Goal: Task Accomplishment & Management: Use online tool/utility

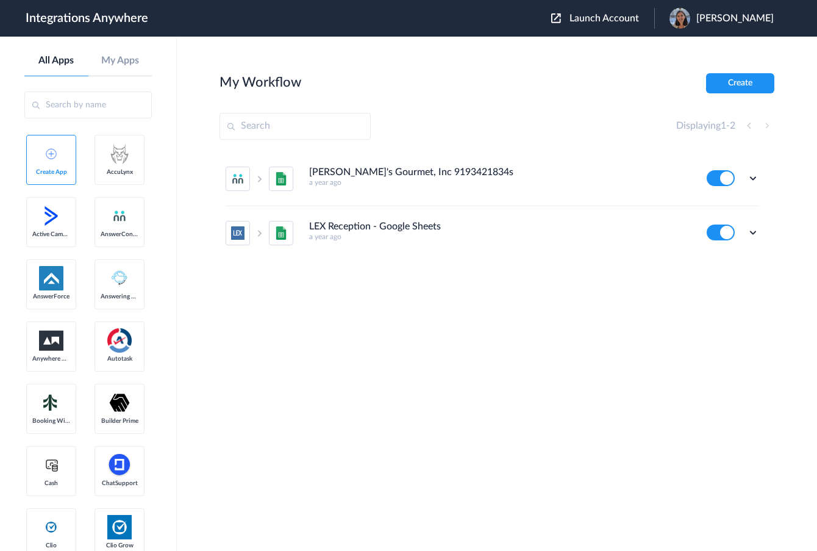
click at [604, 14] on div "Launch Account Rosemary Korsos My Account Logout" at bounding box center [668, 18] width 235 height 21
click at [594, 16] on span "Launch Account" at bounding box center [604, 18] width 70 height 10
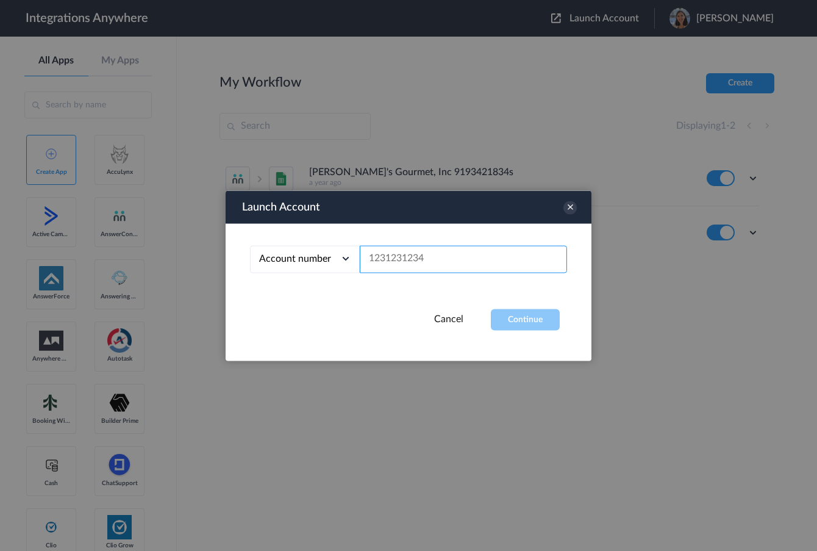
click at [396, 252] on input "text" at bounding box center [463, 258] width 207 height 27
paste input "3367923672"
click at [533, 314] on button "Continue" at bounding box center [525, 318] width 69 height 21
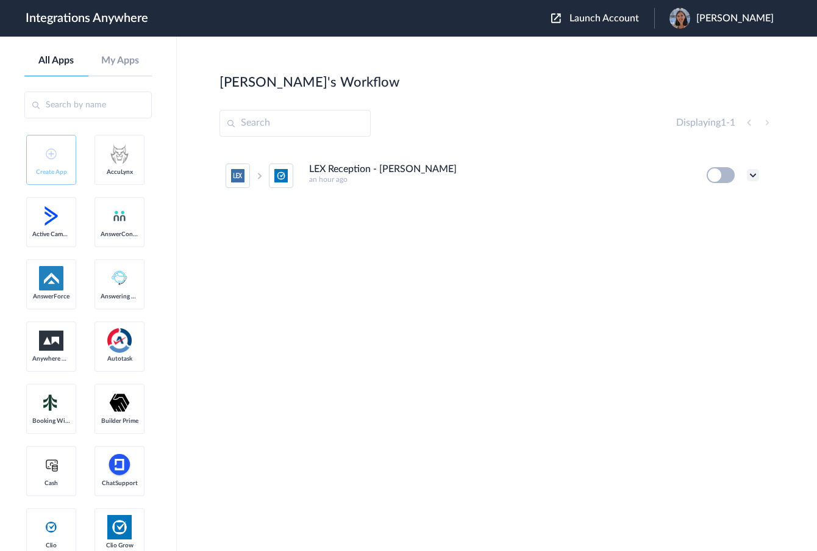
click at [754, 174] on icon at bounding box center [753, 175] width 12 height 12
click at [710, 210] on li "Edit" at bounding box center [719, 203] width 79 height 23
click at [534, 277] on div "LEX Reception - Clio Grow an hour ago Edit Task history Delete" at bounding box center [496, 240] width 555 height 183
click at [752, 176] on icon at bounding box center [753, 175] width 12 height 12
click at [711, 205] on link "Edit" at bounding box center [703, 203] width 29 height 9
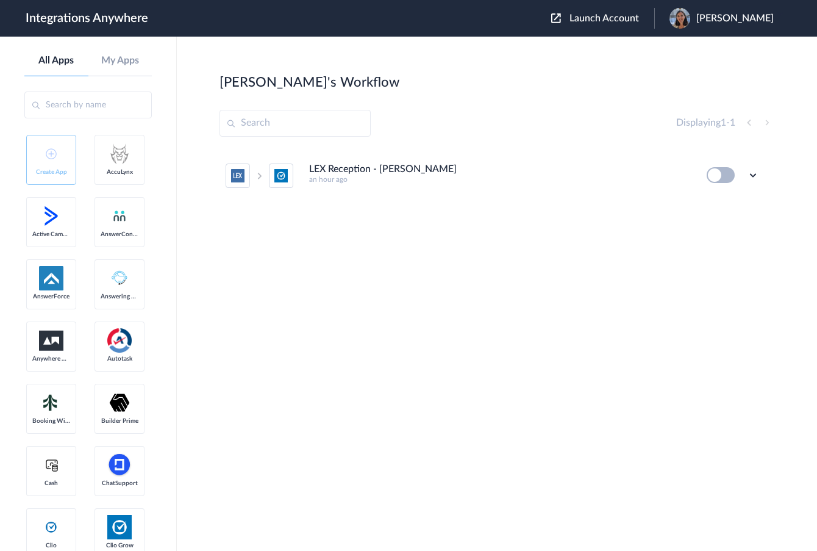
click at [616, 19] on span "Launch Account" at bounding box center [604, 18] width 70 height 10
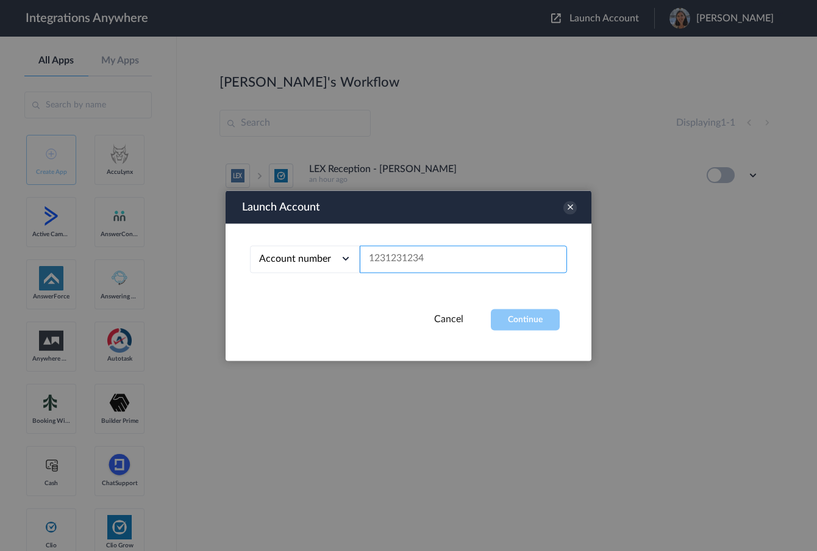
drag, startPoint x: 452, startPoint y: 263, endPoint x: 366, endPoint y: 263, distance: 86.0
click at [380, 263] on input "text" at bounding box center [463, 258] width 207 height 27
paste input "3367923672"
click at [516, 315] on button "Continue" at bounding box center [525, 318] width 69 height 21
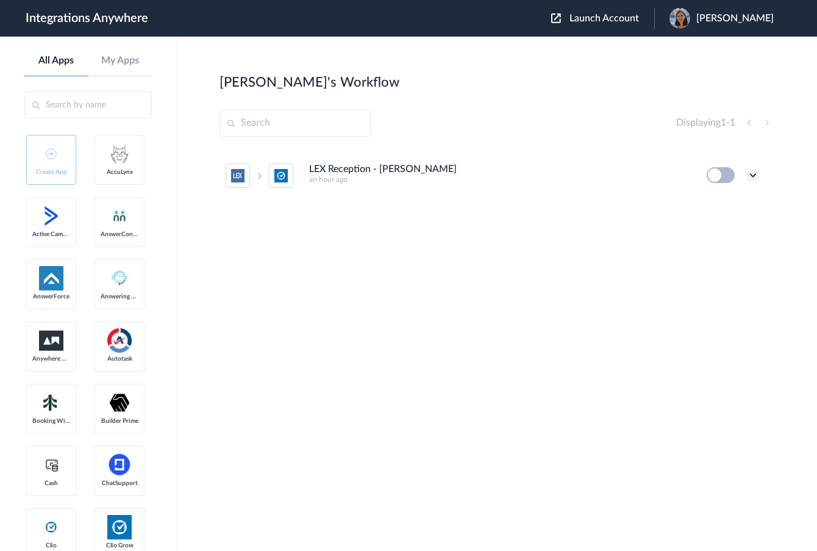
click at [749, 176] on icon at bounding box center [753, 175] width 12 height 12
click at [716, 205] on link "Edit" at bounding box center [703, 203] width 29 height 9
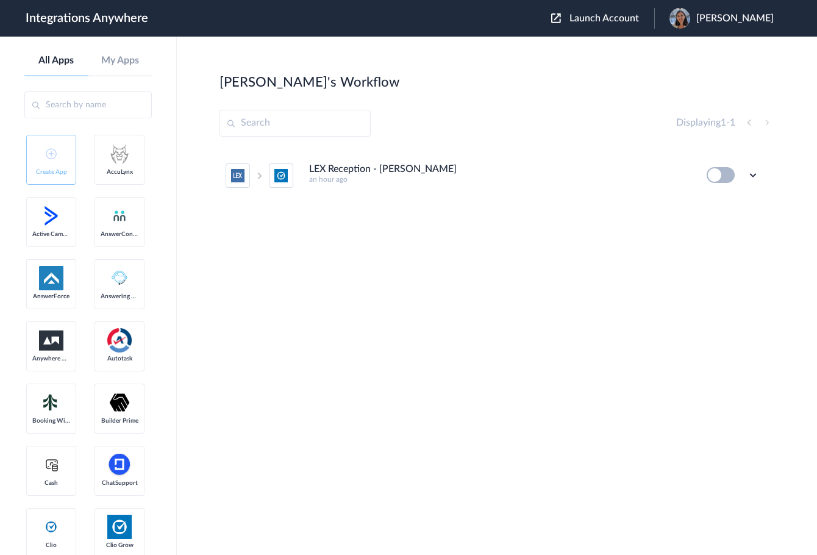
drag, startPoint x: 616, startPoint y: 285, endPoint x: 605, endPoint y: 259, distance: 28.4
click at [616, 285] on div "LEX Reception - Clio Grow an hour ago Edit Task history Delete" at bounding box center [496, 240] width 555 height 183
click at [754, 176] on icon at bounding box center [753, 175] width 12 height 12
click at [597, 14] on span "Launch Account" at bounding box center [604, 18] width 70 height 10
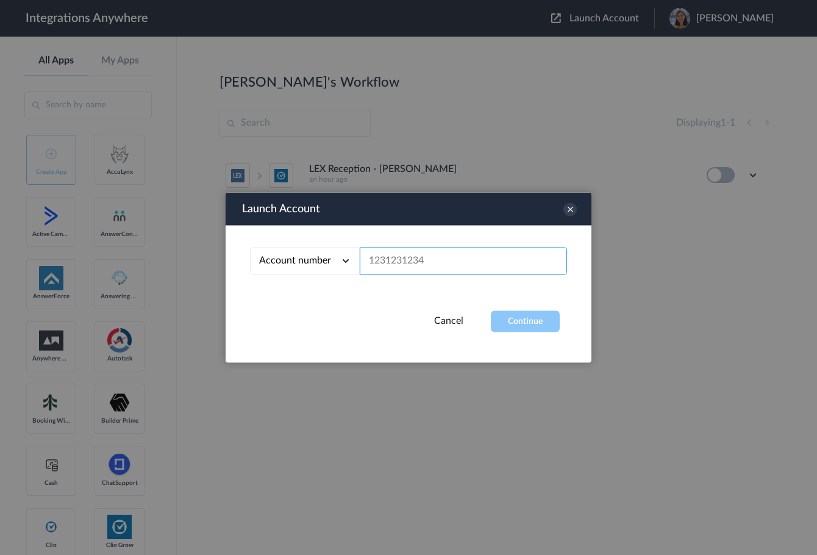
click at [394, 249] on input "text" at bounding box center [463, 261] width 207 height 27
paste input "3367923672"
click at [538, 323] on button "Continue" at bounding box center [525, 321] width 69 height 21
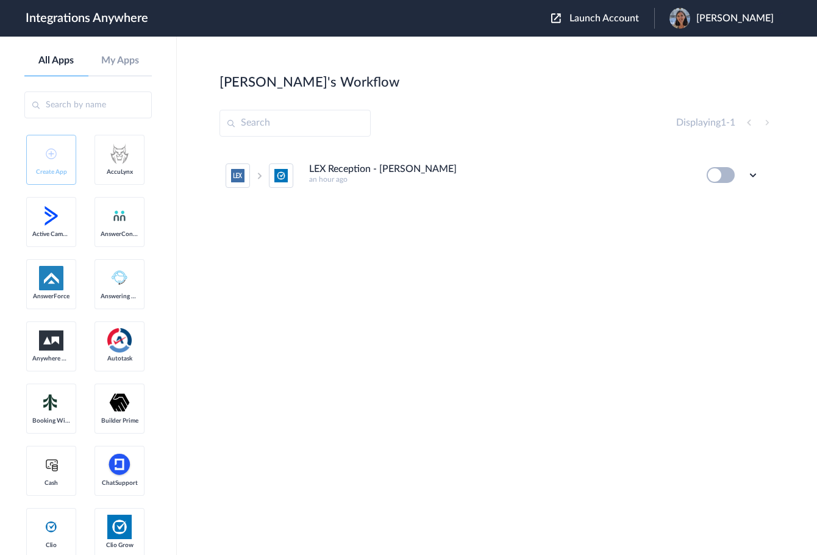
click at [759, 176] on ul "LEX Reception - Clio Grow an hour ago Edit Task history Delete" at bounding box center [492, 176] width 546 height 54
click at [752, 174] on icon at bounding box center [753, 175] width 12 height 12
click at [704, 198] on li "Edit" at bounding box center [719, 203] width 79 height 23
click at [583, 23] on span "Launch Account" at bounding box center [604, 18] width 70 height 10
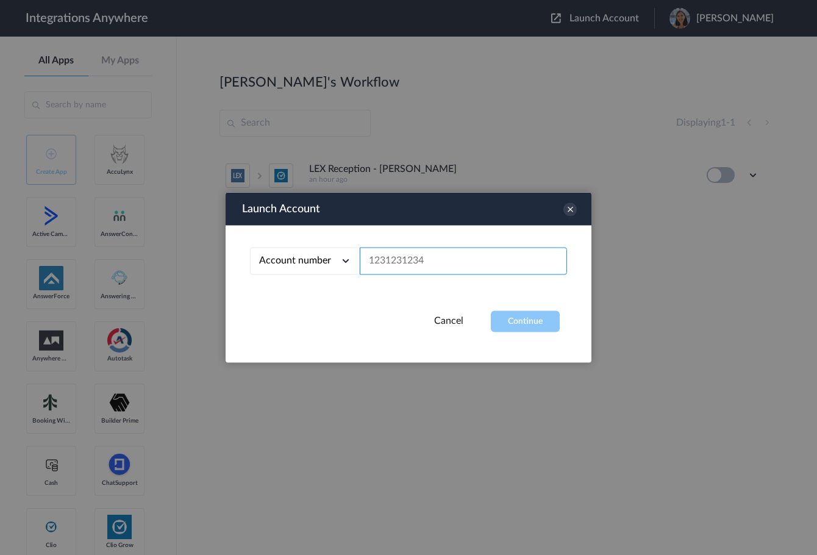
click at [436, 262] on input "text" at bounding box center [463, 261] width 207 height 27
paste input "3367923672"
type input "3367923672"
click at [559, 319] on button "Continue" at bounding box center [525, 321] width 69 height 21
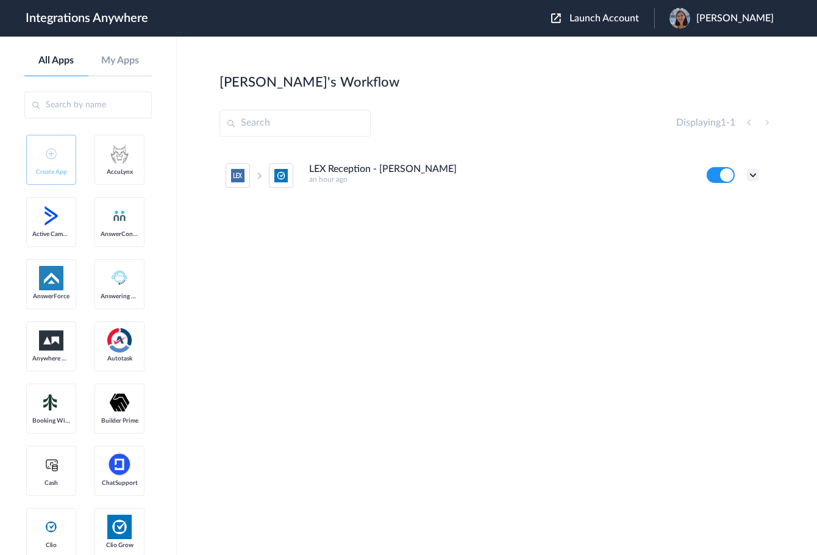
click at [754, 173] on icon at bounding box center [753, 175] width 12 height 12
click at [714, 222] on link "Task history" at bounding box center [718, 225] width 59 height 9
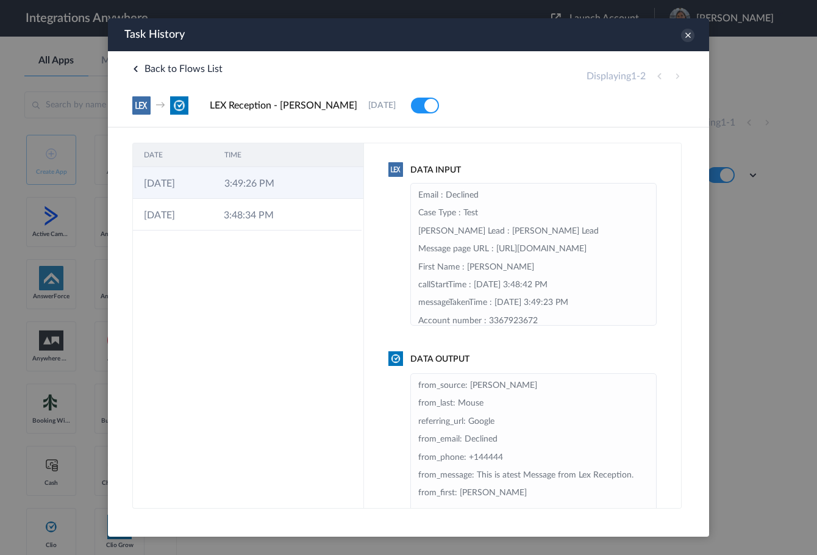
click at [299, 187] on td at bounding box center [305, 183] width 23 height 32
click at [751, 305] on div at bounding box center [408, 277] width 817 height 555
click at [687, 37] on icon at bounding box center [687, 35] width 13 height 13
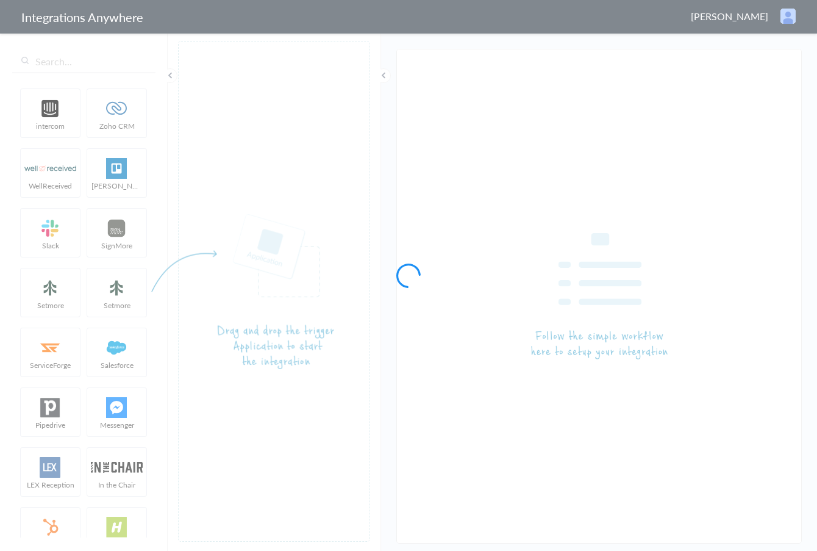
type input "LEX Reception - [PERSON_NAME]"
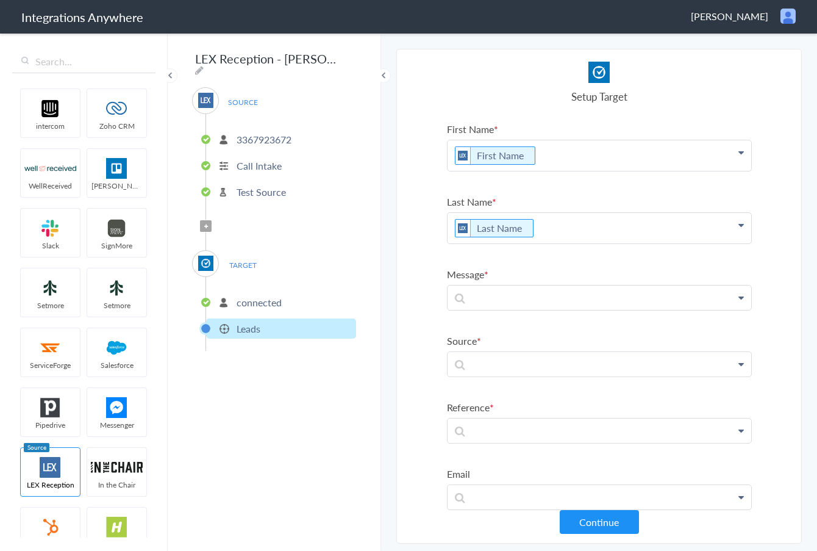
click at [241, 185] on p "Test Source" at bounding box center [261, 192] width 49 height 14
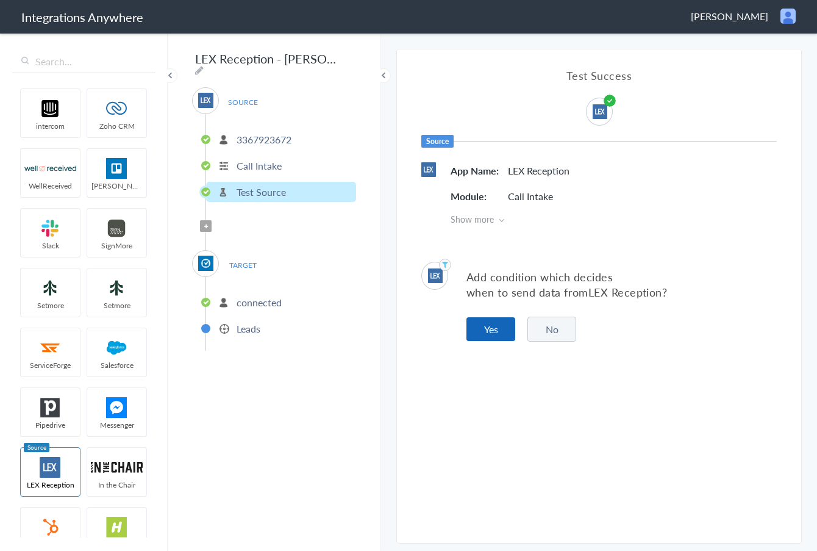
click at [476, 325] on button "Yes" at bounding box center [490, 329] width 49 height 24
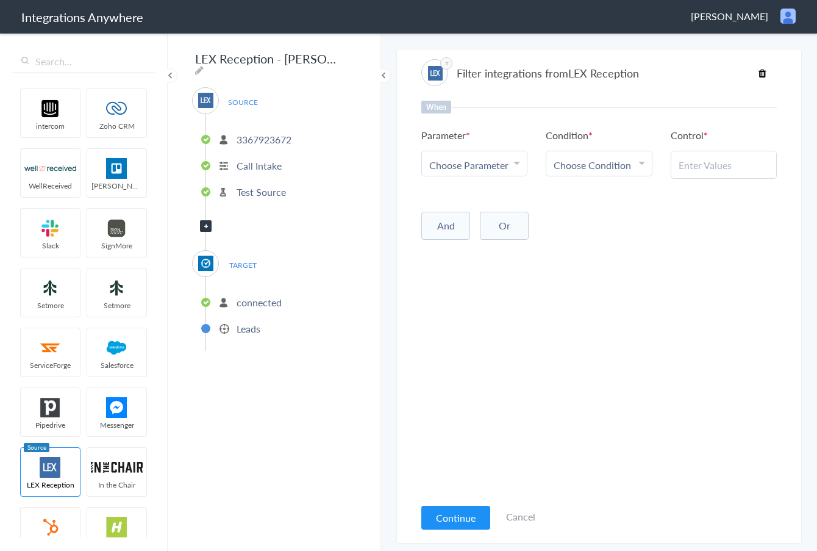
click at [512, 169] on div "Choose Parameter" at bounding box center [474, 165] width 90 height 14
click at [485, 203] on input "text" at bounding box center [474, 198] width 105 height 26
type input "Call"
click at [465, 252] on link "Call Type" at bounding box center [474, 251] width 105 height 26
click at [601, 153] on link "Choose Condition" at bounding box center [598, 163] width 105 height 24
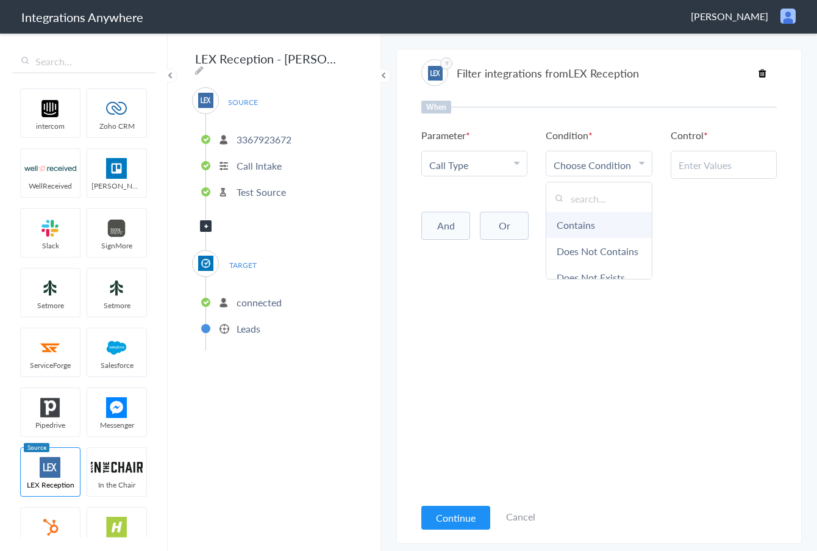
click at [568, 230] on link "Contains" at bounding box center [598, 225] width 105 height 26
click at [705, 158] on input "text" at bounding box center [724, 165] width 90 height 14
type input "New Client"
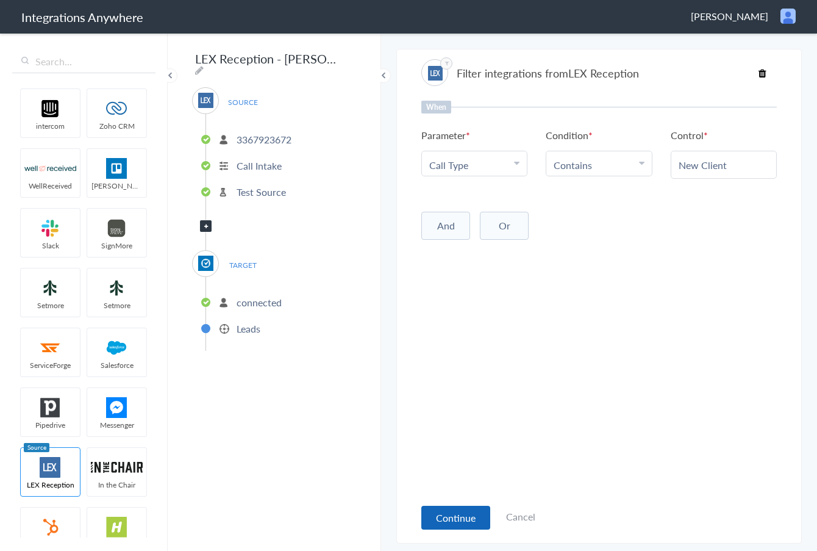
click at [460, 524] on button "Continue" at bounding box center [455, 517] width 69 height 24
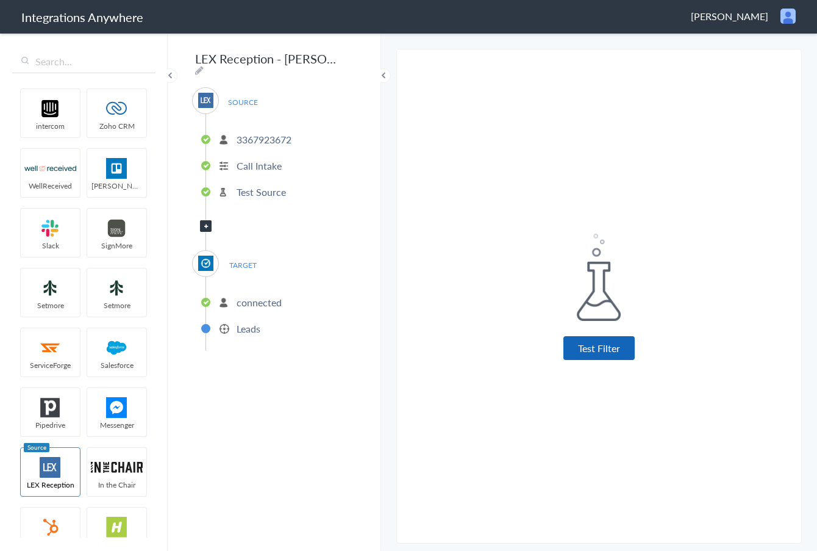
click at [607, 344] on button "Test Filter" at bounding box center [598, 348] width 71 height 24
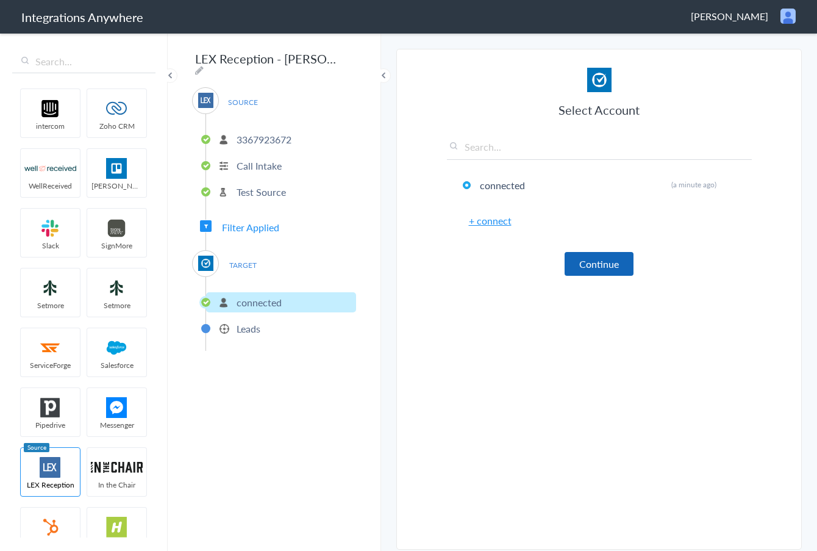
click at [601, 260] on button "Continue" at bounding box center [599, 264] width 69 height 24
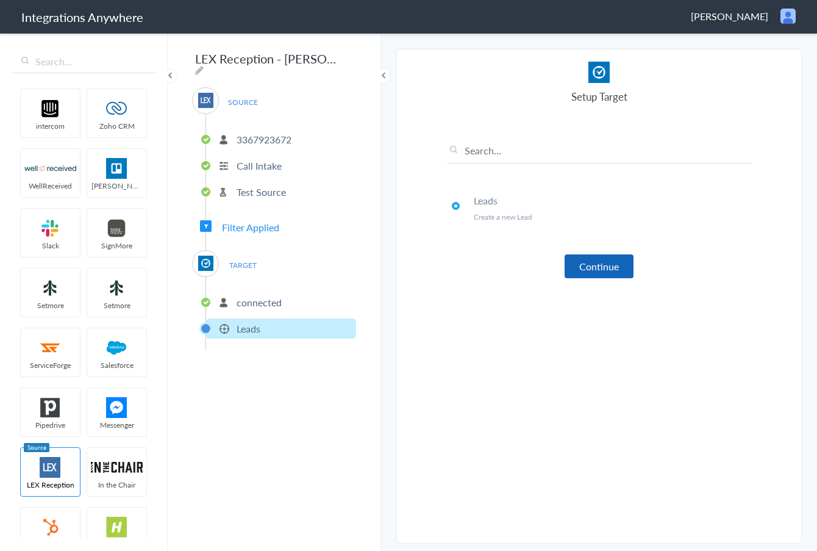
click at [601, 266] on button "Continue" at bounding box center [599, 266] width 69 height 24
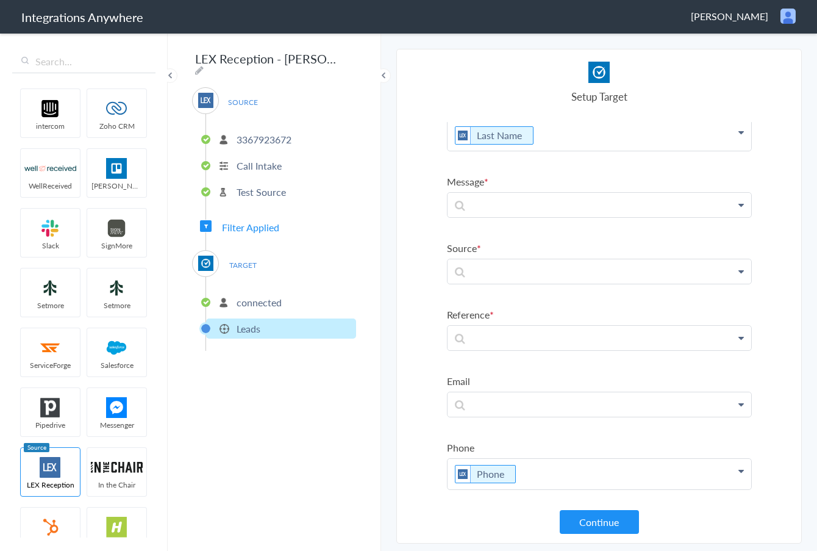
scroll to position [94, 0]
click at [486, 404] on p at bounding box center [599, 403] width 304 height 24
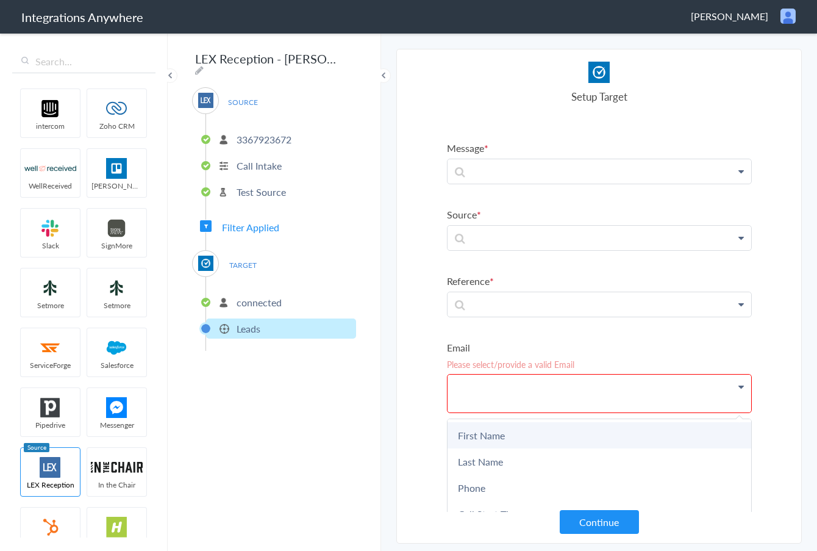
scroll to position [124, 0]
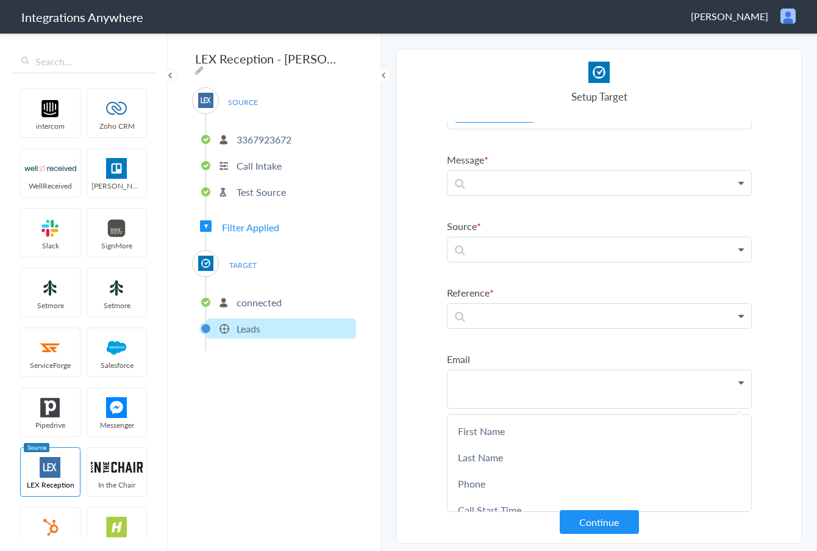
click at [410, 425] on section "Select Account 3367923672 Rename Delete (an hour ago) + connect Continue Setup …" at bounding box center [598, 296] width 405 height 494
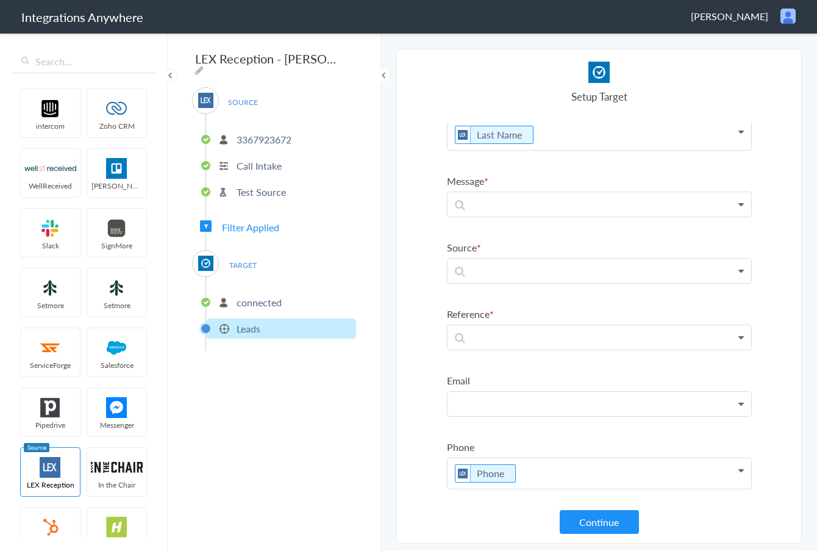
scroll to position [94, 0]
click at [488, 338] on p at bounding box center [599, 336] width 304 height 24
click at [488, 337] on p "re" at bounding box center [599, 336] width 304 height 24
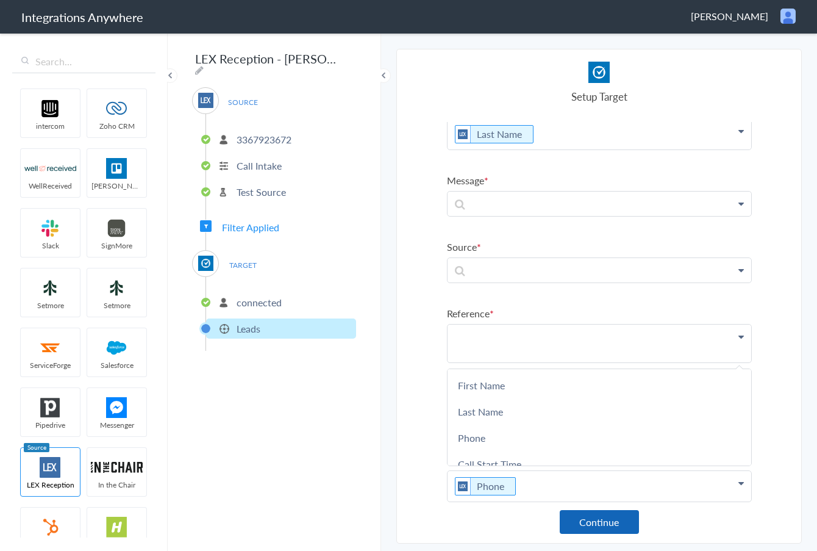
click at [601, 529] on button "Continue" at bounding box center [599, 522] width 79 height 24
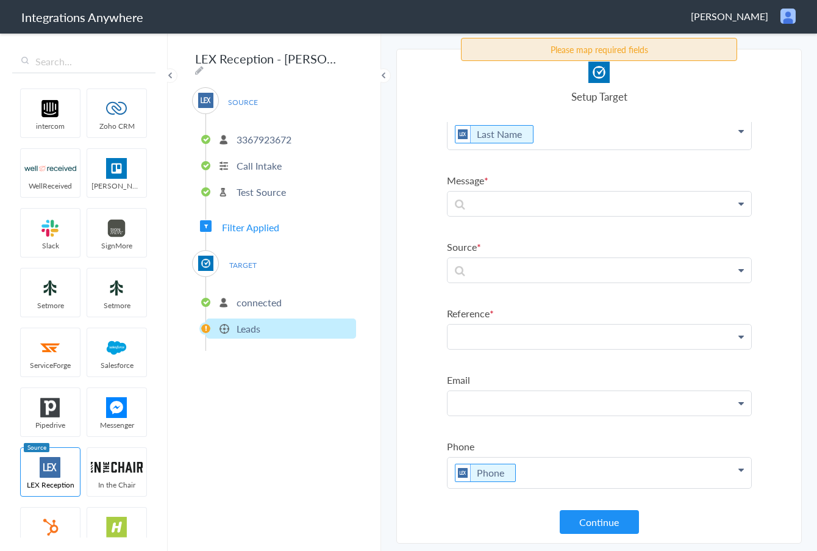
click at [696, 327] on p at bounding box center [599, 336] width 304 height 24
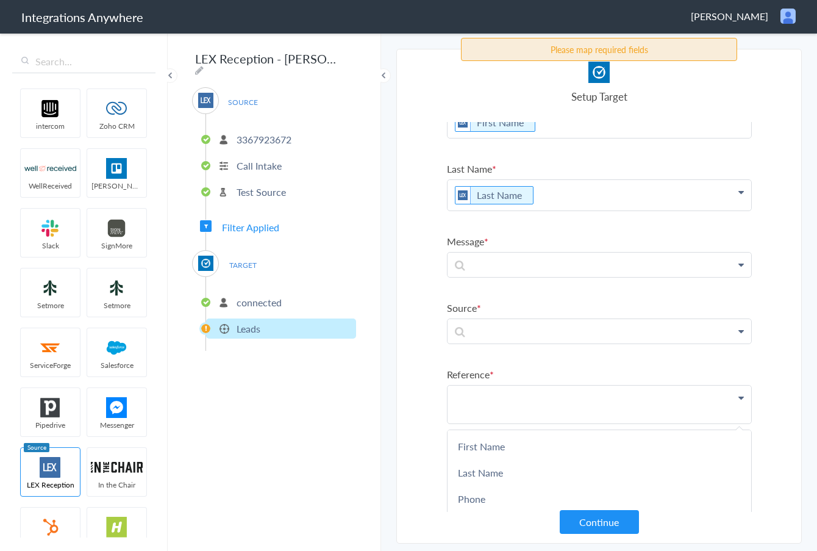
scroll to position [94, 0]
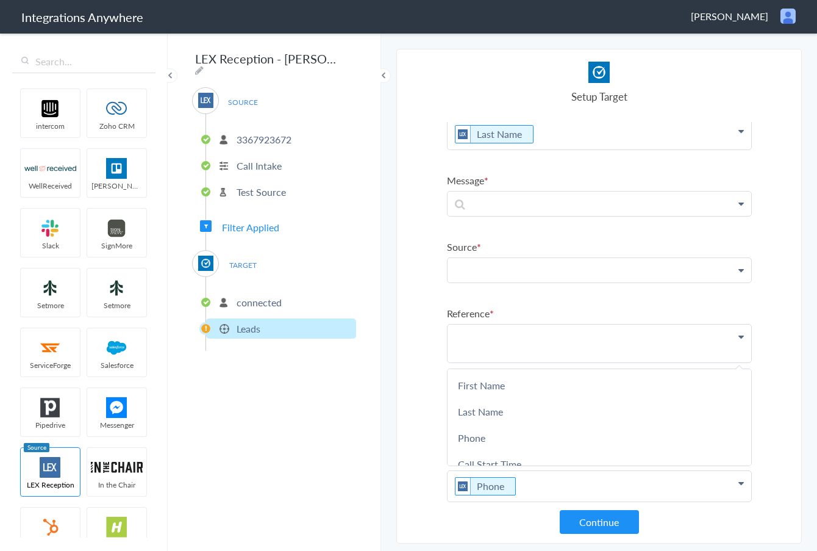
click at [580, 262] on p at bounding box center [599, 270] width 304 height 24
click at [421, 319] on section "Select Account 3367923672 Rename Delete (an hour ago) + connect Continue Setup …" at bounding box center [598, 296] width 405 height 494
click at [619, 391] on p at bounding box center [599, 403] width 304 height 24
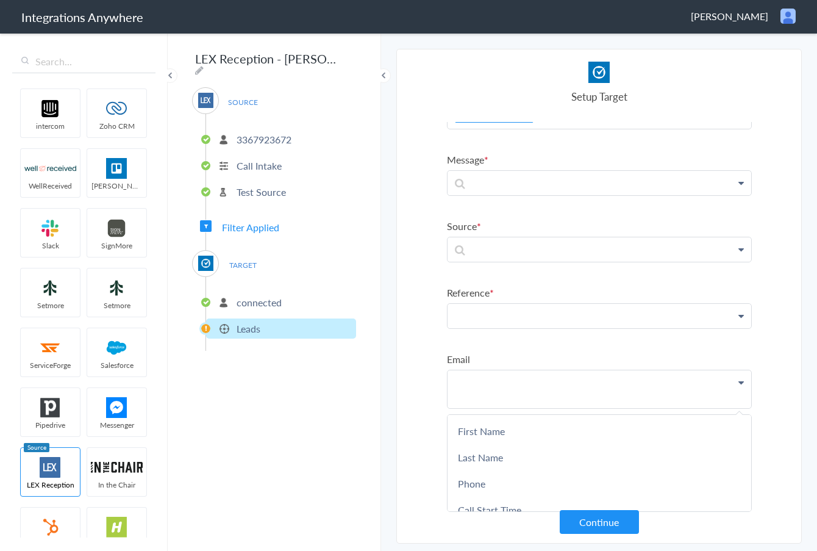
click at [528, 304] on p at bounding box center [599, 316] width 304 height 24
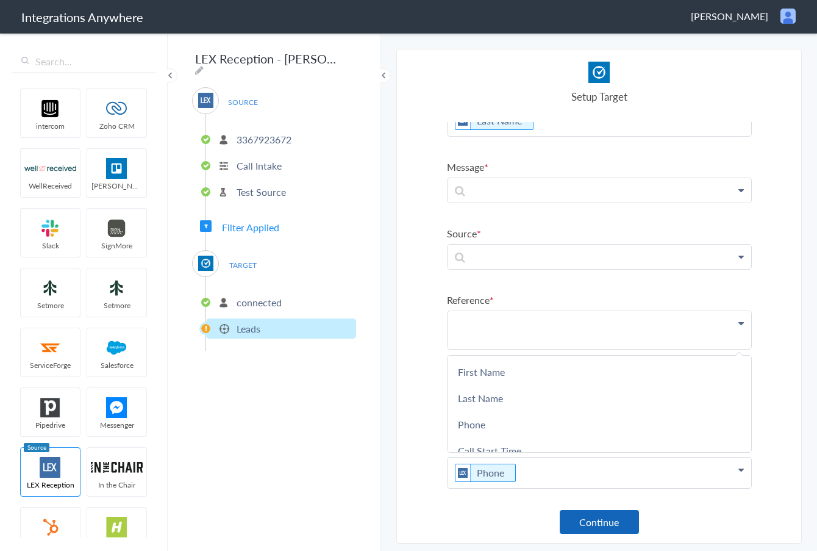
click at [601, 525] on button "Continue" at bounding box center [599, 522] width 79 height 24
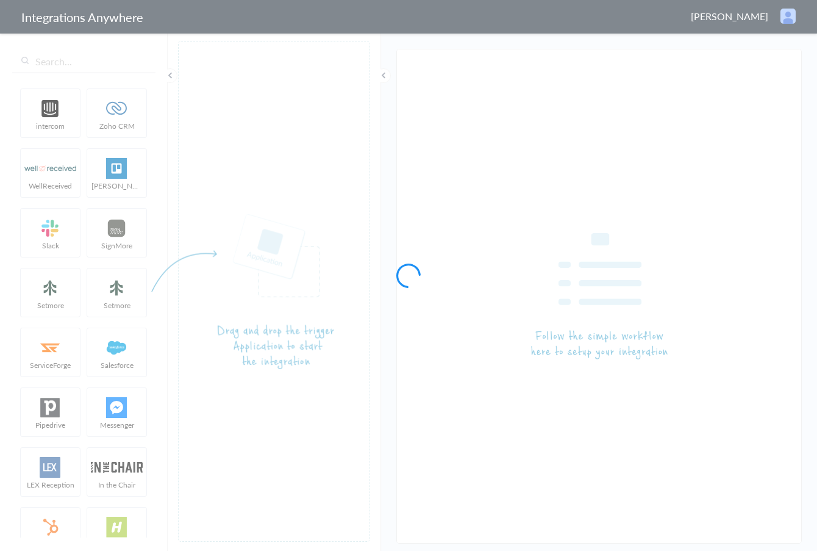
type input "LEX Reception - [PERSON_NAME]"
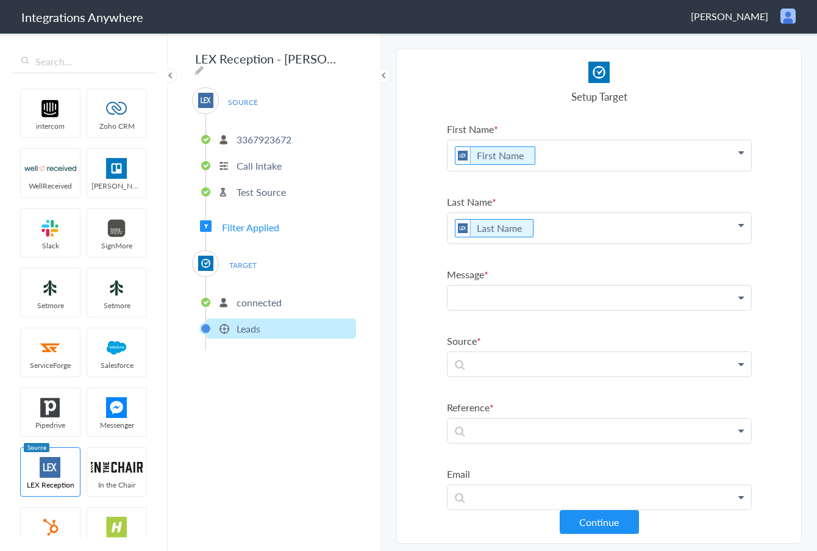
click at [504, 289] on p at bounding box center [599, 297] width 304 height 24
click at [529, 300] on p "mess" at bounding box center [599, 297] width 304 height 24
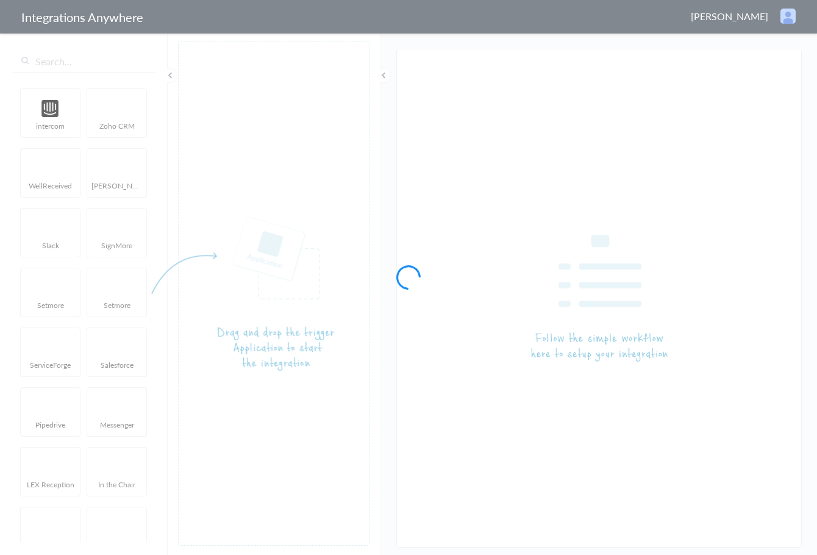
type input "LEX Reception - Clio Grow"
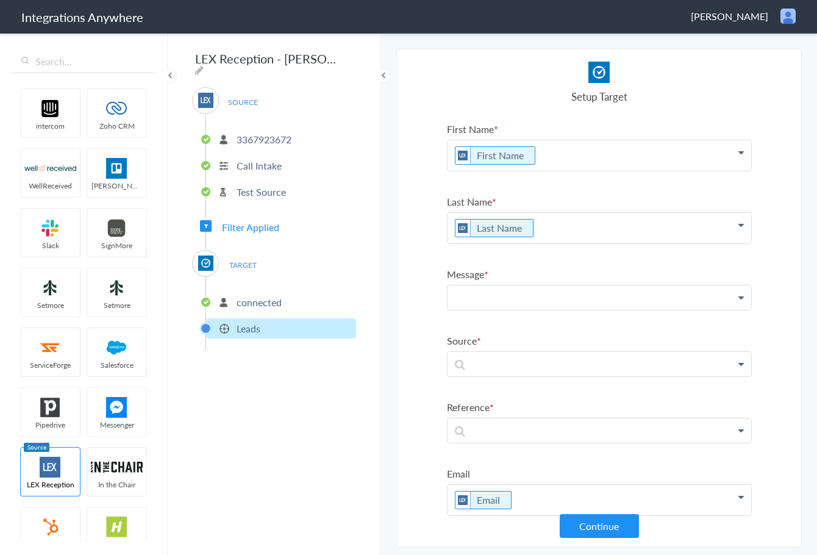
click at [512, 296] on p at bounding box center [599, 297] width 304 height 24
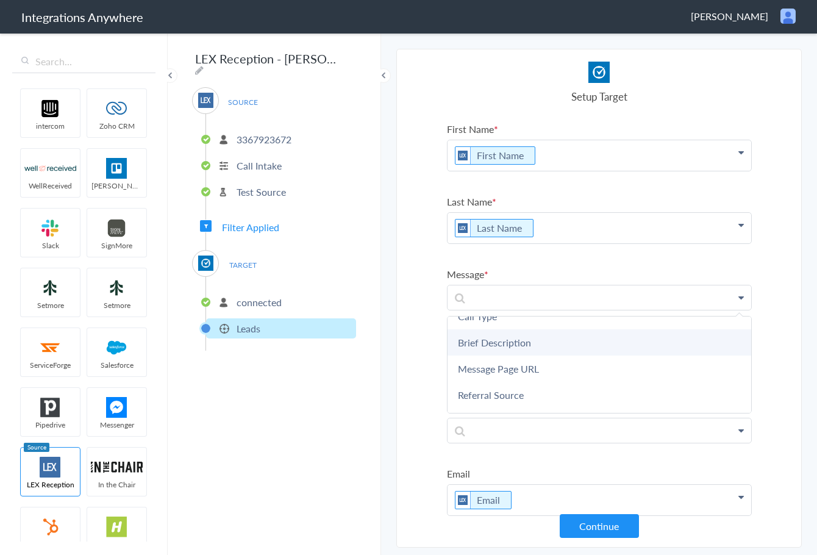
click at [542, 348] on link "Brief Description" at bounding box center [599, 342] width 304 height 26
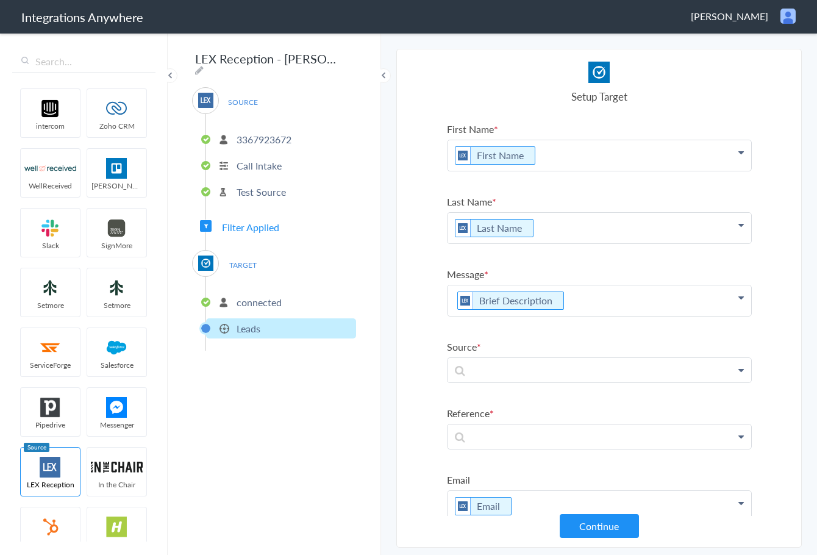
click at [607, 305] on p "Brief Description" at bounding box center [599, 300] width 304 height 30
drag, startPoint x: 417, startPoint y: 260, endPoint x: 435, endPoint y: 280, distance: 27.6
click at [417, 260] on section "Select Account 3367923672 Rename Delete (an hour ago) + connect Continue Setup …" at bounding box center [598, 298] width 405 height 499
click at [518, 378] on p at bounding box center [599, 370] width 304 height 24
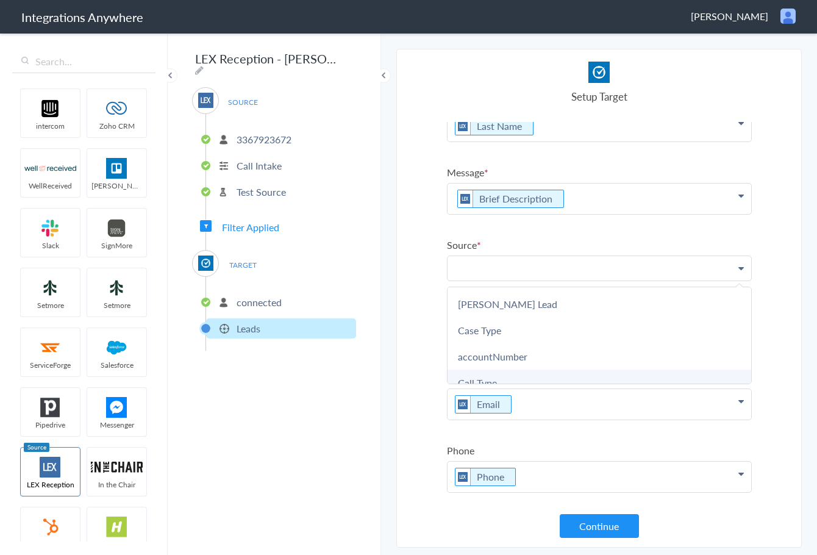
scroll to position [187, 0]
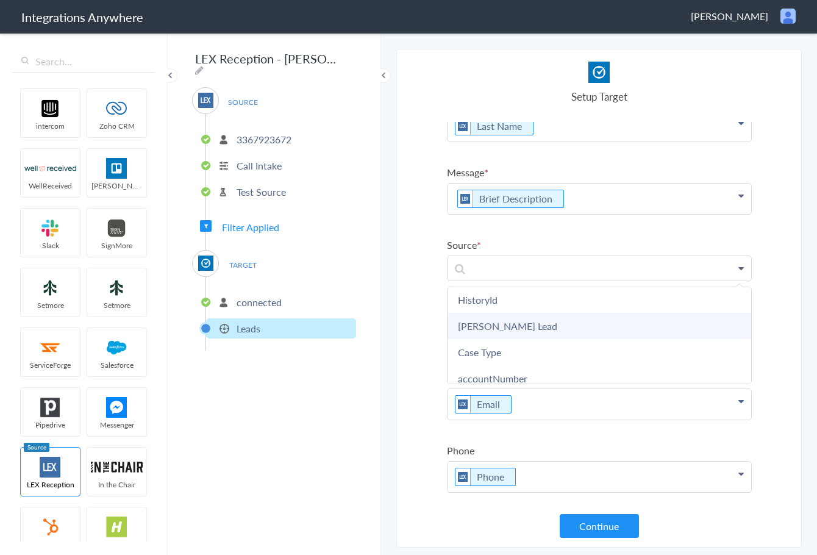
click at [558, 324] on link "Lex Lead" at bounding box center [599, 326] width 304 height 26
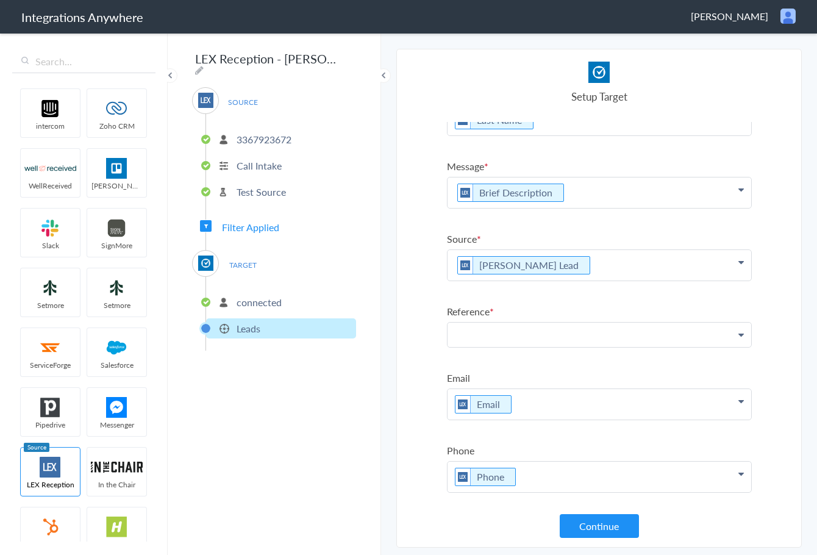
click at [516, 326] on p at bounding box center [599, 335] width 304 height 24
click at [491, 338] on p at bounding box center [599, 335] width 304 height 24
click at [499, 371] on link "Referral Source" at bounding box center [599, 370] width 304 height 26
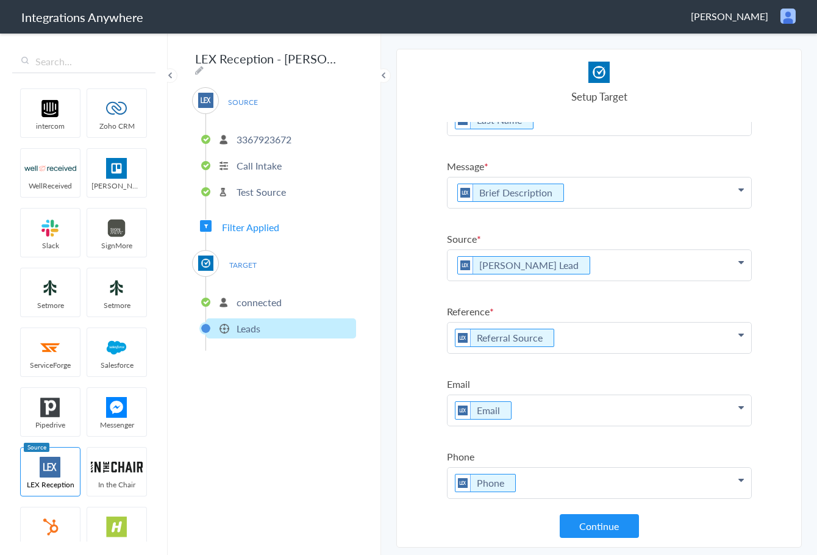
click at [426, 429] on section "Select Account 3367923672 Rename Delete (an hour ago) + connect Continue Setup …" at bounding box center [598, 298] width 405 height 499
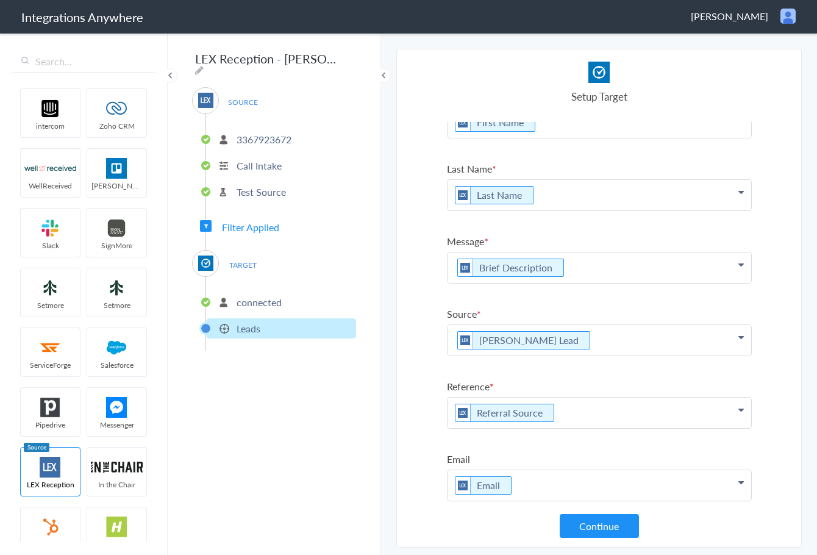
scroll to position [61, 0]
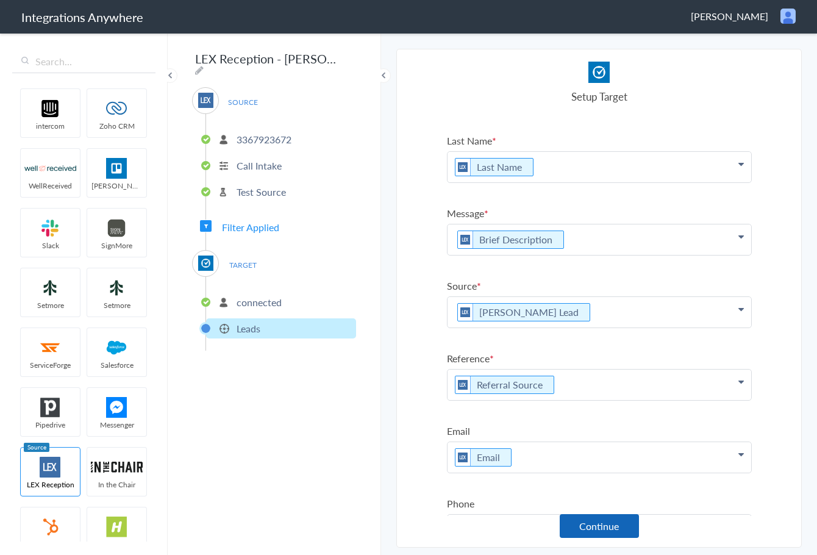
click at [594, 527] on button "Continue" at bounding box center [599, 526] width 79 height 24
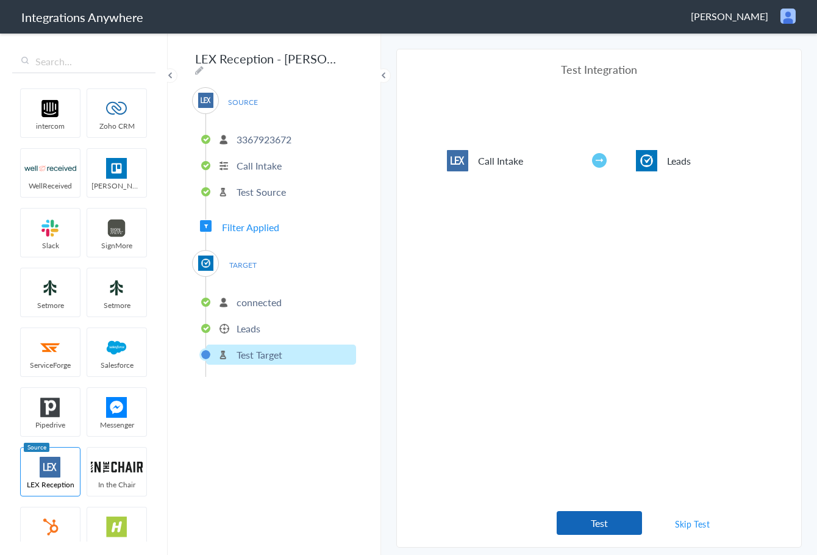
click at [607, 524] on button "Test" at bounding box center [599, 523] width 85 height 24
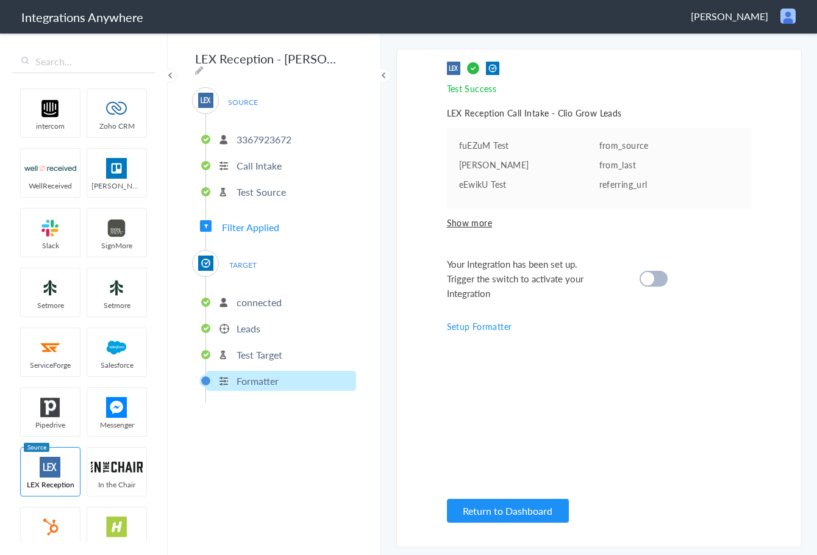
click at [655, 277] on div at bounding box center [654, 279] width 28 height 16
click at [513, 508] on button "Return to Dashboard" at bounding box center [508, 511] width 122 height 24
